Goal: Task Accomplishment & Management: Manage account settings

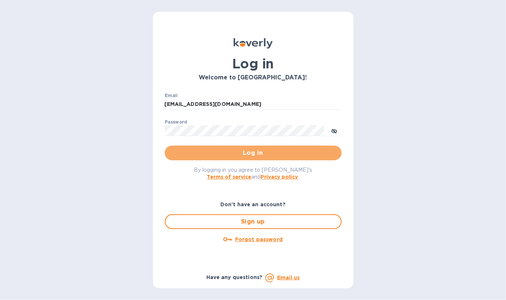
click at [250, 154] on span "Log in" at bounding box center [252, 153] width 165 height 9
click at [232, 155] on span "Log in" at bounding box center [252, 153] width 165 height 9
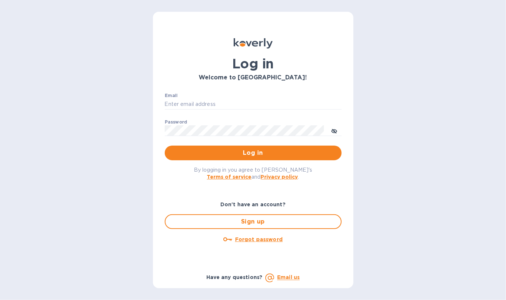
type input "admin@ftctanks.com"
click at [232, 155] on span "Log in" at bounding box center [252, 153] width 165 height 9
type input "admin@ftctanks.com"
click at [261, 155] on span "Log in" at bounding box center [252, 153] width 165 height 9
click at [256, 155] on span "Log in" at bounding box center [252, 153] width 165 height 9
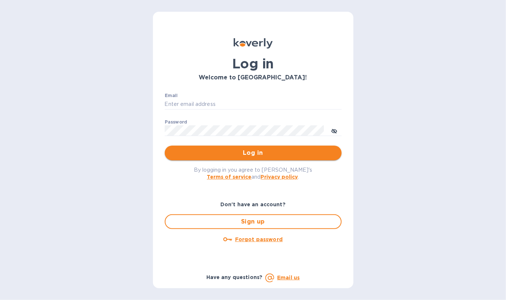
type input "admin@ftctanks.com"
click at [231, 150] on span "Log in" at bounding box center [252, 153] width 165 height 9
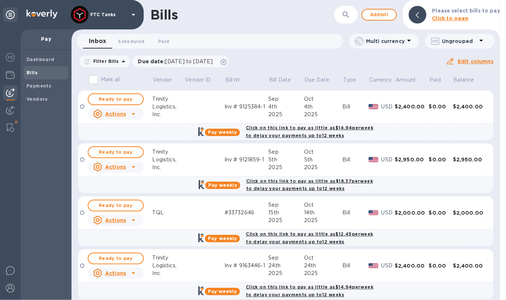
click at [47, 76] on span "Bills" at bounding box center [46, 72] width 39 height 7
click at [226, 62] on icon at bounding box center [224, 62] width 6 height 6
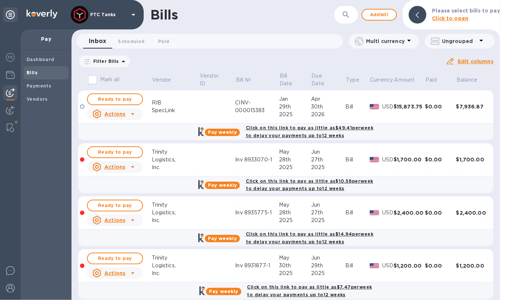
click at [120, 63] on icon at bounding box center [123, 61] width 9 height 9
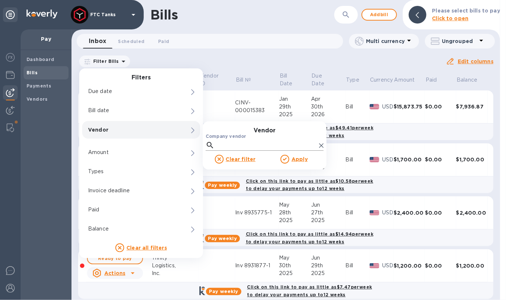
click at [226, 141] on input "Company vendor" at bounding box center [266, 145] width 99 height 11
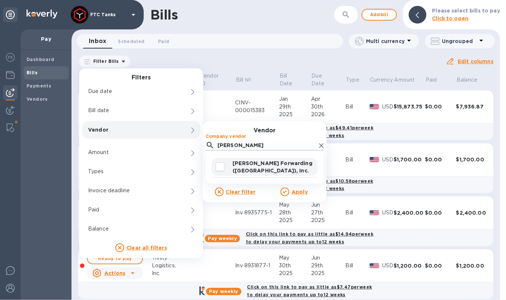
type input "[PERSON_NAME]"
click at [224, 169] on input "decorative checkbox" at bounding box center [219, 166] width 15 height 15
checkbox input "true"
click at [296, 192] on u "Apply" at bounding box center [299, 192] width 16 height 6
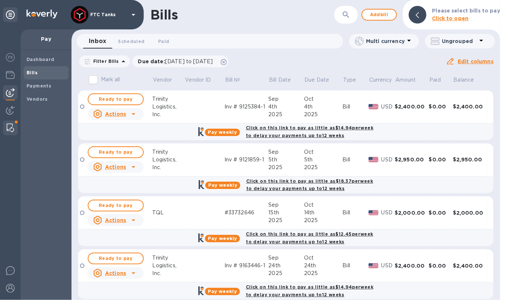
click at [13, 125] on img at bounding box center [10, 128] width 7 height 9
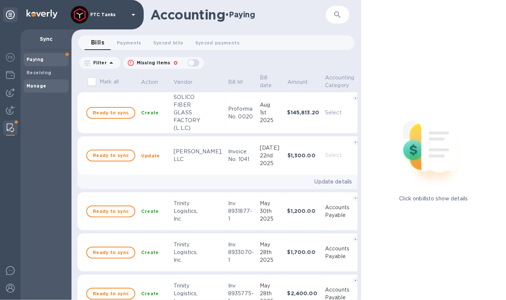
click at [30, 82] on div "Manage" at bounding box center [46, 86] width 45 height 13
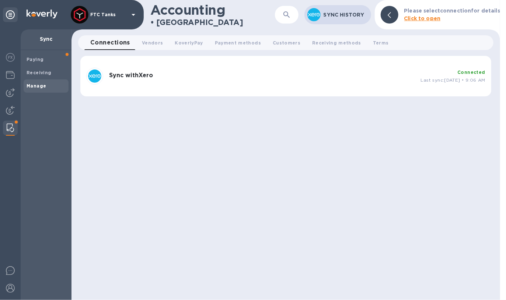
click at [324, 78] on h3 "Sync with Xero" at bounding box center [262, 75] width 306 height 7
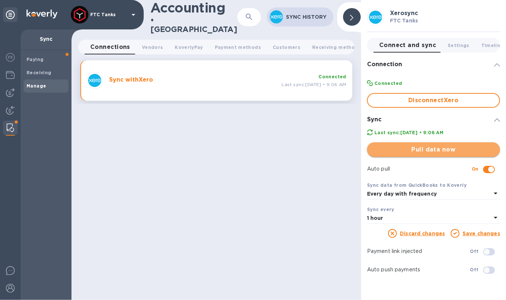
click at [435, 147] on span "Pull data now" at bounding box center [433, 149] width 121 height 9
click at [450, 158] on div "Done" at bounding box center [433, 150] width 139 height 21
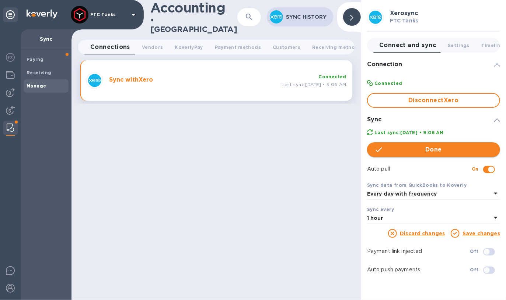
click at [448, 152] on span "Done" at bounding box center [433, 149] width 121 height 9
click at [7, 95] on img at bounding box center [10, 92] width 9 height 9
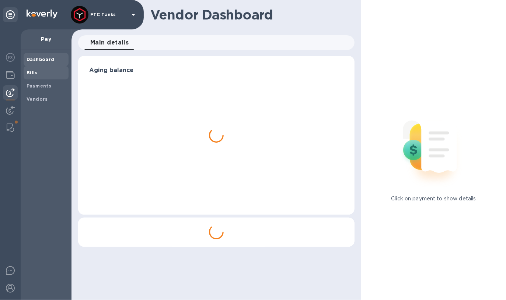
click at [28, 73] on b "Bills" at bounding box center [32, 73] width 11 height 6
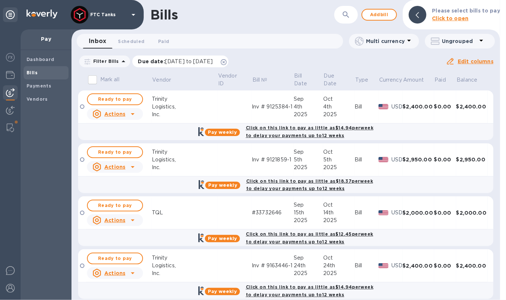
click at [226, 60] on icon at bounding box center [224, 62] width 6 height 6
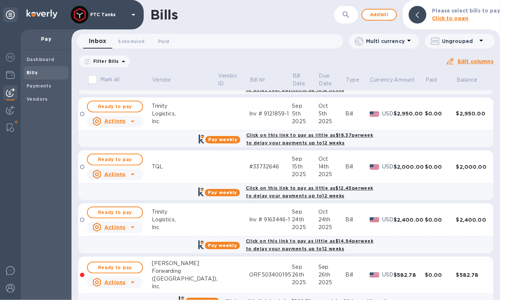
scroll to position [425, 0]
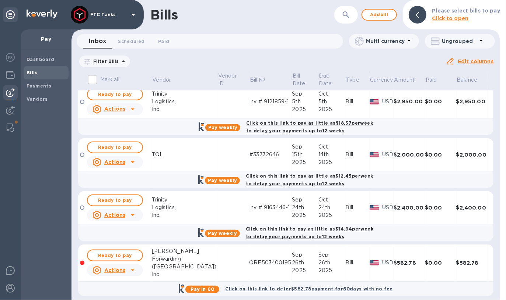
click at [108, 61] on p "Filter Bills" at bounding box center [104, 61] width 29 height 6
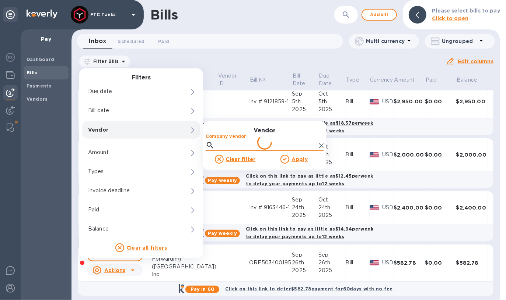
click at [243, 144] on input "Company vendor" at bounding box center [266, 145] width 99 height 11
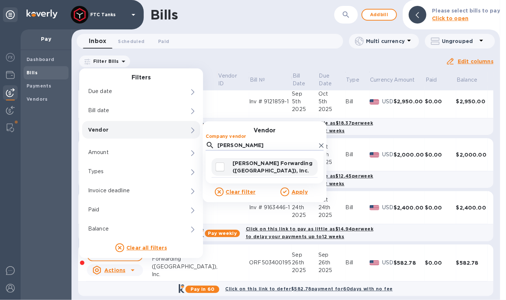
type input "[PERSON_NAME]"
click at [219, 166] on input "decorative checkbox" at bounding box center [219, 166] width 15 height 15
checkbox input "true"
click at [302, 191] on u "Apply" at bounding box center [299, 192] width 16 height 6
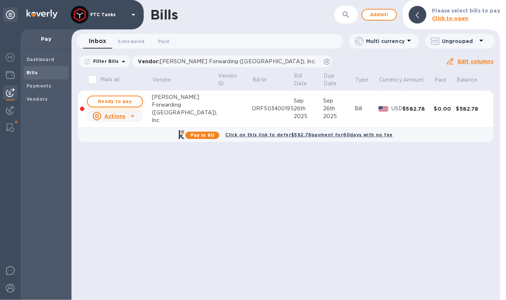
click at [127, 103] on span "Ready to pay" at bounding box center [115, 101] width 43 height 9
checkbox input "true"
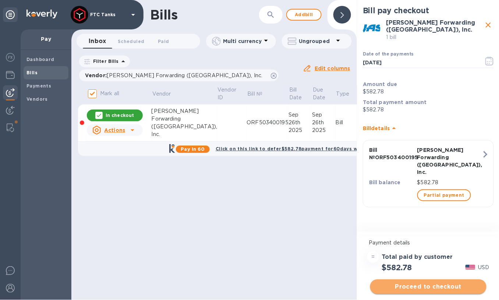
click at [451, 288] on span "Proceed to checkout" at bounding box center [428, 287] width 105 height 9
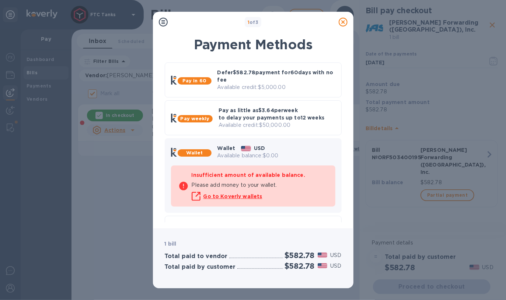
scroll to position [22, 0]
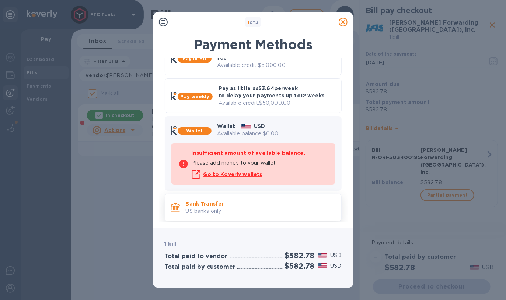
click at [238, 211] on p "US banks only." at bounding box center [260, 212] width 149 height 8
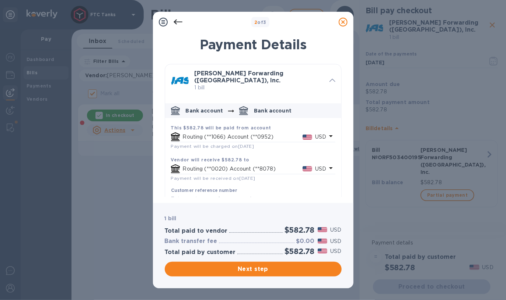
scroll to position [20, 0]
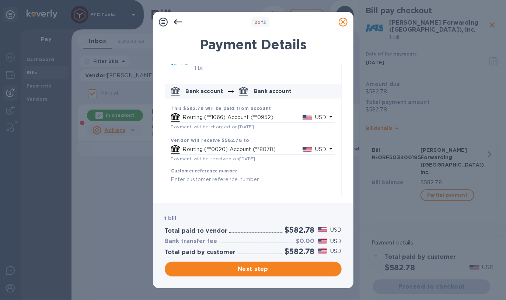
click at [234, 175] on input "default-method" at bounding box center [253, 180] width 164 height 11
paste input "ORF503400195"
type input "Invoice ORF503400195"
click at [274, 271] on span "Next step" at bounding box center [252, 269] width 165 height 9
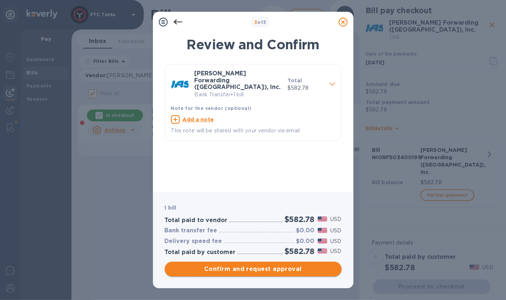
click at [260, 270] on span "Confirm and request approval" at bounding box center [252, 269] width 165 height 9
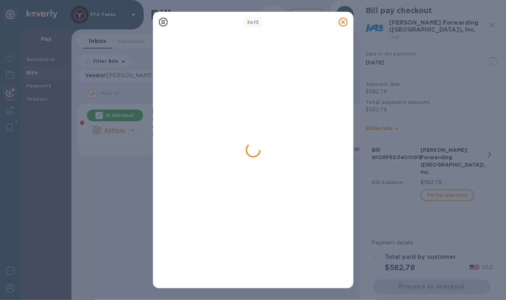
checkbox input "false"
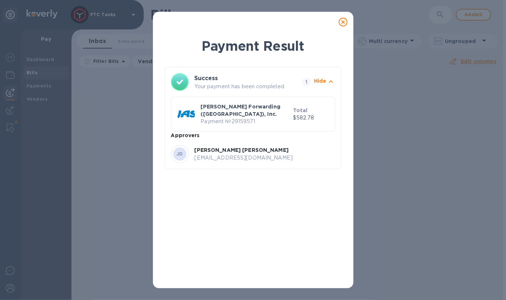
click at [342, 23] on icon at bounding box center [342, 22] width 9 height 9
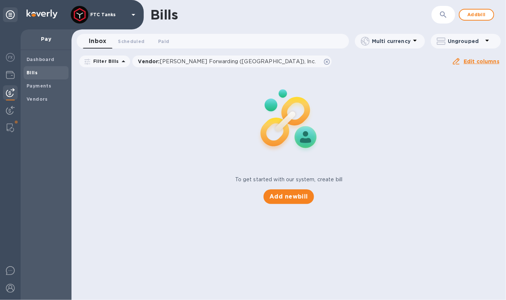
click at [39, 75] on span "Bills" at bounding box center [46, 72] width 39 height 7
click at [324, 63] on icon at bounding box center [327, 62] width 6 height 6
click at [38, 74] on span "Bills" at bounding box center [46, 72] width 39 height 7
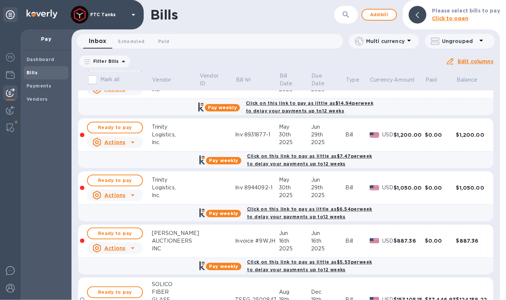
scroll to position [0, 0]
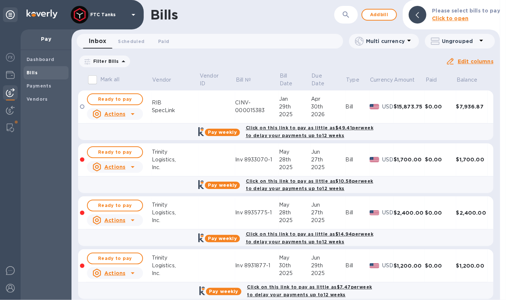
click at [122, 61] on icon at bounding box center [124, 61] width 4 height 2
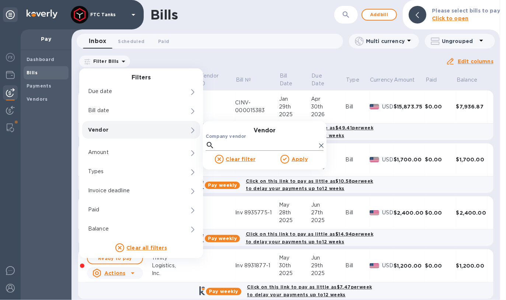
click at [224, 142] on input "Company vendor" at bounding box center [266, 145] width 99 height 11
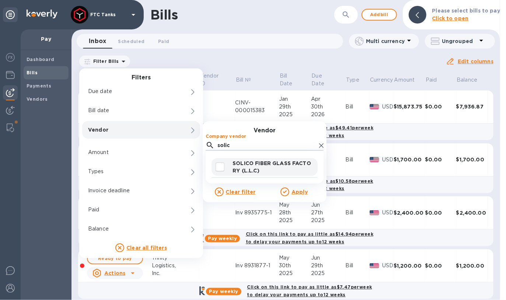
type input "solic"
click at [220, 166] on input "decorative checkbox" at bounding box center [219, 166] width 15 height 15
checkbox input "true"
click at [295, 191] on u "Apply" at bounding box center [299, 192] width 16 height 6
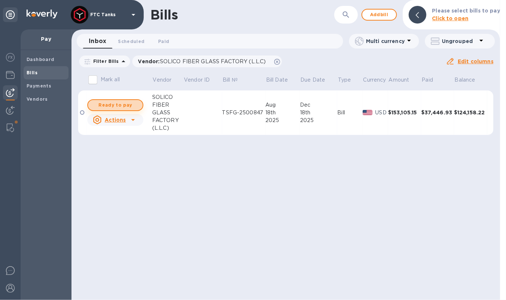
click at [135, 105] on span "Ready to pay" at bounding box center [115, 105] width 43 height 9
checkbox input "true"
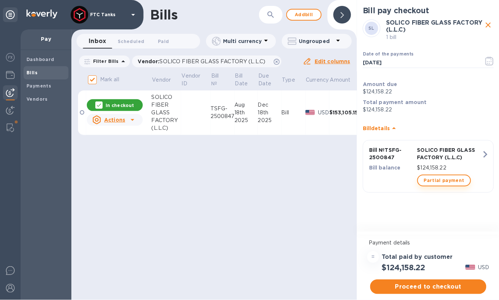
click at [458, 182] on span "Partial payment" at bounding box center [444, 180] width 41 height 9
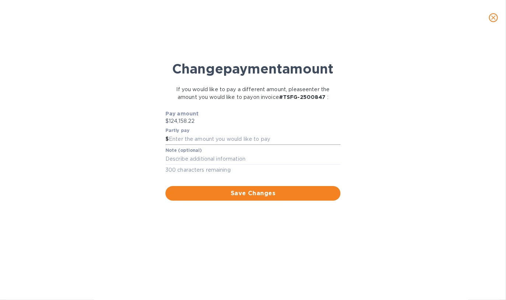
click at [198, 145] on input "text" at bounding box center [255, 139] width 172 height 11
drag, startPoint x: 196, startPoint y: 162, endPoint x: 176, endPoint y: 163, distance: 19.9
click at [175, 145] on input "13,070.12" at bounding box center [255, 139] width 172 height 11
type input "13,100"
click at [238, 162] on textarea at bounding box center [252, 159] width 175 height 6
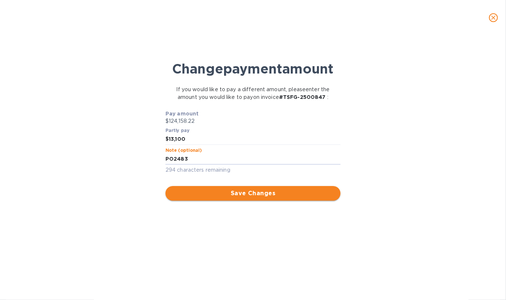
type textarea "PO2483"
click at [249, 198] on span "Save Changes" at bounding box center [252, 193] width 163 height 9
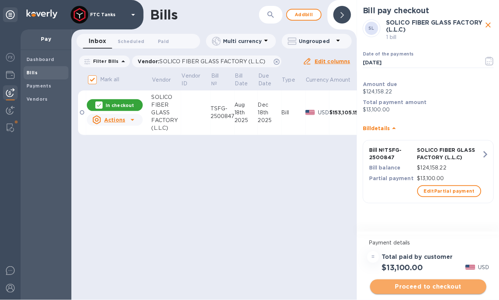
click at [436, 286] on span "Proceed to checkout" at bounding box center [428, 287] width 105 height 9
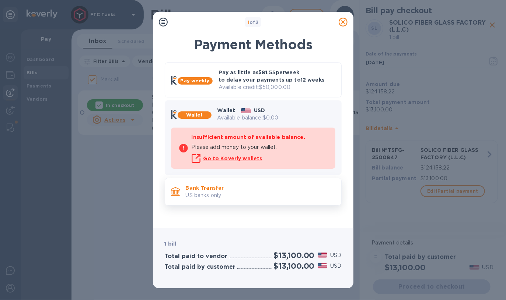
click at [233, 193] on p "US banks only." at bounding box center [260, 196] width 149 height 8
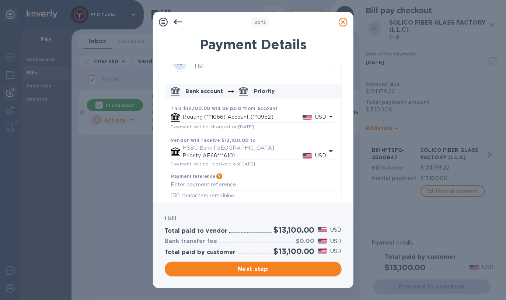
scroll to position [25, 0]
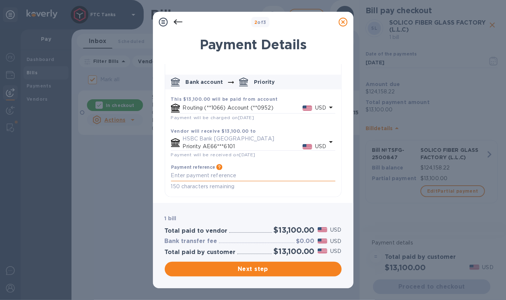
click at [227, 175] on textarea "default-method" at bounding box center [253, 176] width 164 height 6
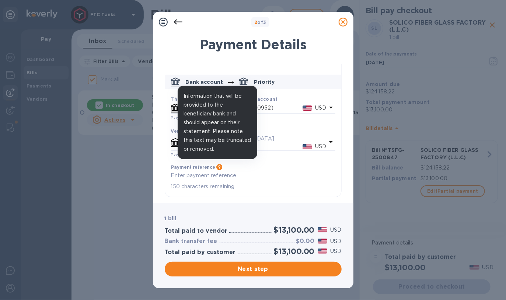
click at [217, 167] on icon "default-method" at bounding box center [219, 167] width 6 height 6
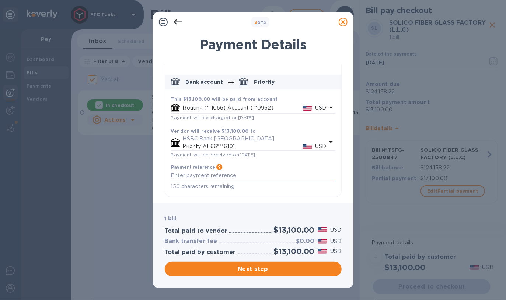
click at [236, 175] on textarea "default-method" at bounding box center [253, 176] width 164 height 6
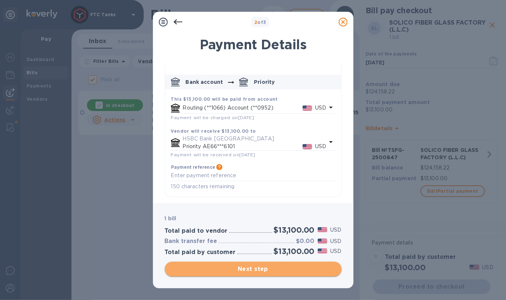
click at [258, 270] on span "Next step" at bounding box center [252, 269] width 165 height 9
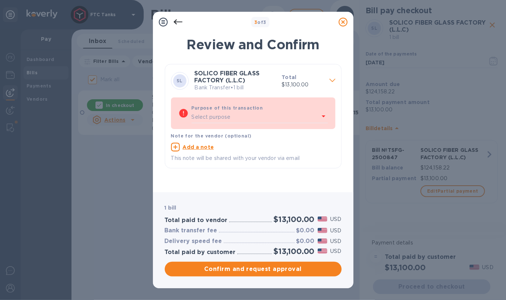
click at [326, 119] on icon at bounding box center [323, 116] width 9 height 9
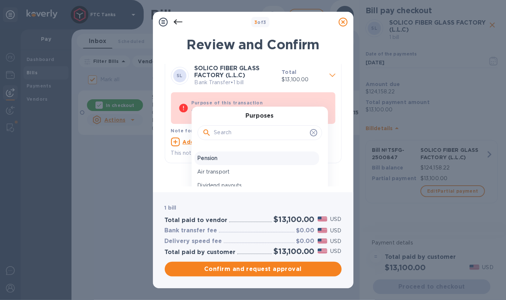
scroll to position [148, 0]
click at [245, 163] on p "Air transport" at bounding box center [256, 167] width 119 height 8
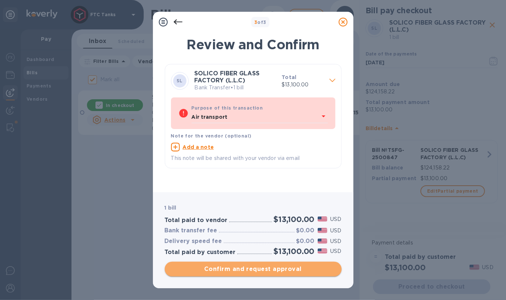
click at [275, 271] on span "Confirm and request approval" at bounding box center [252, 269] width 165 height 9
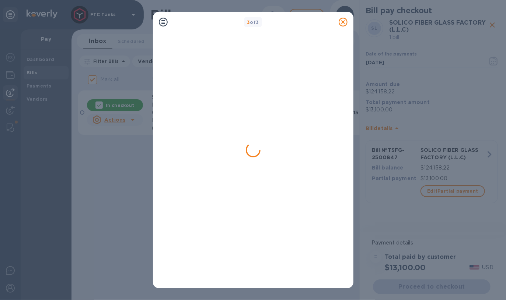
checkbox input "false"
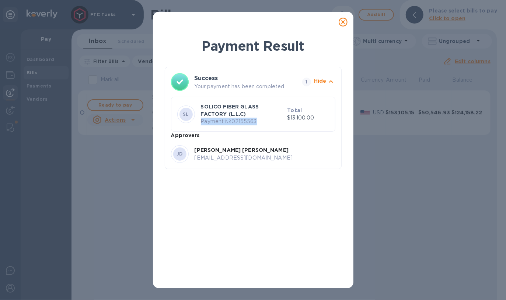
drag, startPoint x: 254, startPoint y: 122, endPoint x: 200, endPoint y: 122, distance: 54.1
click at [201, 122] on p "Payment № 02155563" at bounding box center [243, 122] width 84 height 8
copy p "Payment № 02155563"
click at [342, 22] on icon at bounding box center [342, 22] width 9 height 9
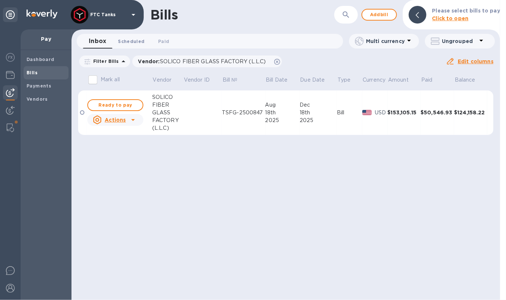
click at [134, 39] on span "Scheduled 0" at bounding box center [131, 42] width 27 height 8
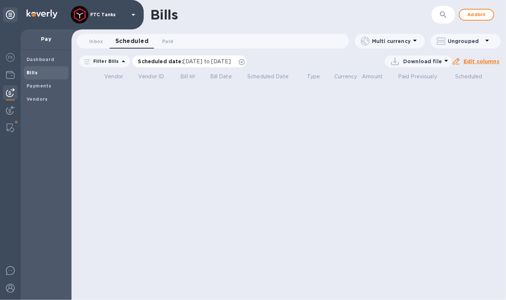
click at [245, 61] on icon at bounding box center [242, 62] width 6 height 6
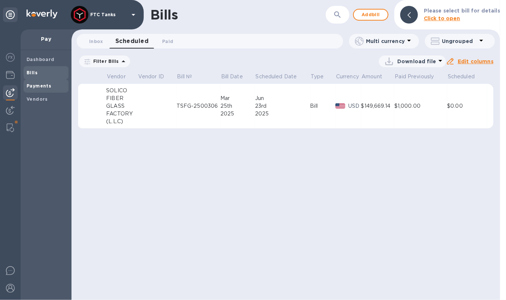
click at [56, 85] on span "Payments" at bounding box center [46, 85] width 39 height 7
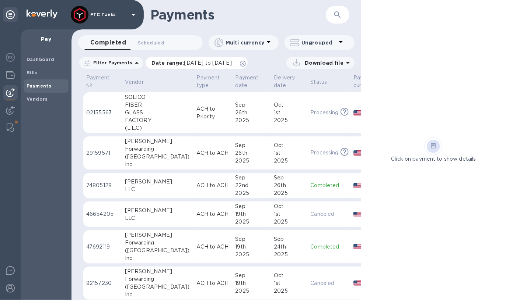
click at [246, 64] on icon at bounding box center [243, 64] width 6 height 6
click at [152, 44] on span "Scheduled 0" at bounding box center [151, 43] width 27 height 8
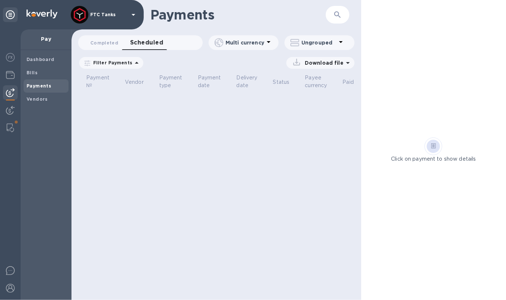
click at [0, 0] on icon at bounding box center [0, 0] width 0 height 0
click at [246, 63] on icon at bounding box center [243, 64] width 6 height 6
click at [52, 104] on div "Vendors" at bounding box center [46, 99] width 45 height 13
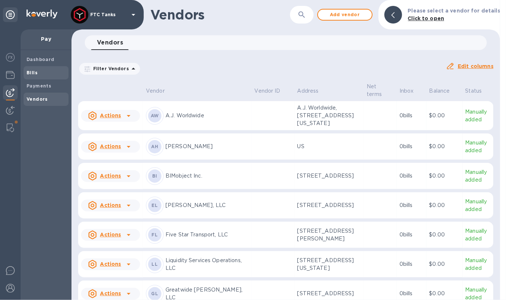
click at [45, 77] on div "Bills" at bounding box center [46, 72] width 45 height 13
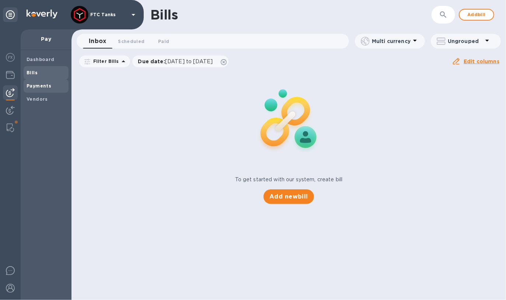
click at [44, 84] on b "Payments" at bounding box center [39, 86] width 25 height 6
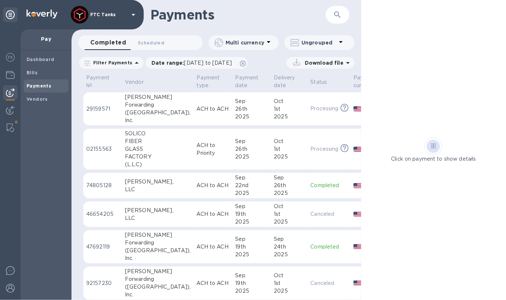
click at [194, 109] on td "ACH to ACH" at bounding box center [213, 109] width 39 height 34
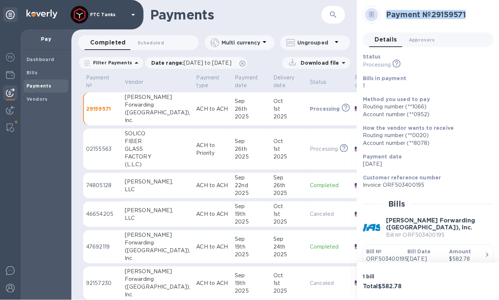
drag, startPoint x: 457, startPoint y: 14, endPoint x: 387, endPoint y: 15, distance: 69.2
click at [387, 15] on h2 "Payment № 29159571" at bounding box center [438, 14] width 102 height 9
copy h2 "Payment № 29159571"
